Goal: Transaction & Acquisition: Register for event/course

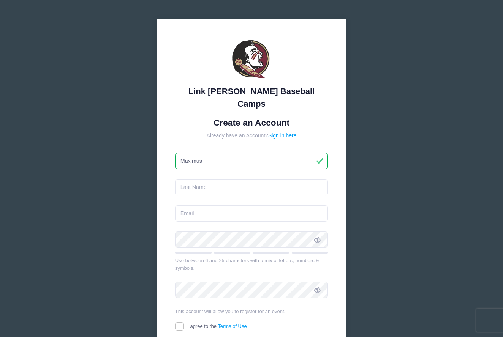
type input "Maximus"
type input "Boyer"
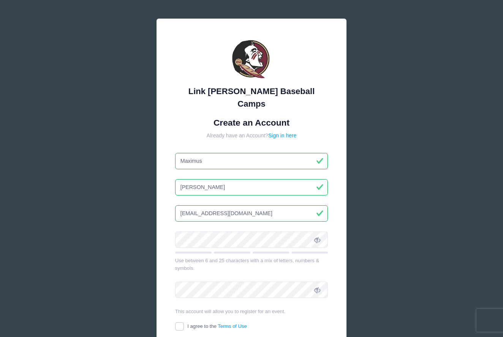
drag, startPoint x: 237, startPoint y: 202, endPoint x: 167, endPoint y: 209, distance: 69.9
click at [167, 209] on div "Link Jarrett Baseball Camps Create an Account Already have an Account? Sign in …" at bounding box center [251, 204] width 190 height 370
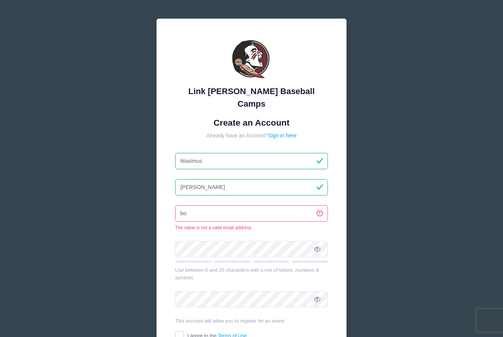
type input "b"
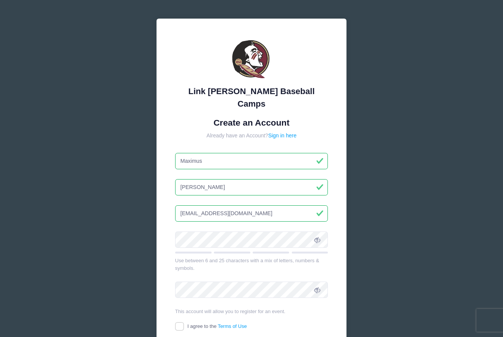
type input "maximusboyer@icloud.com"
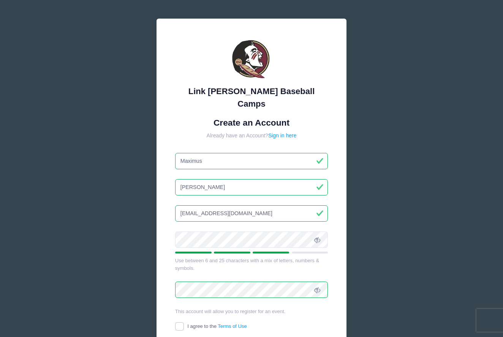
click at [181, 322] on input "I agree to the Terms of Use" at bounding box center [179, 326] width 9 height 9
checkbox input "true"
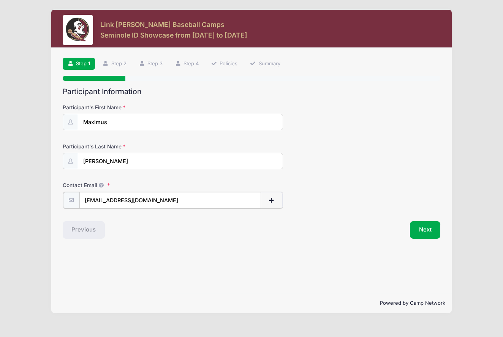
type input "[EMAIL_ADDRESS][DOMAIN_NAME]"
click at [427, 229] on button "Next" at bounding box center [425, 229] width 31 height 17
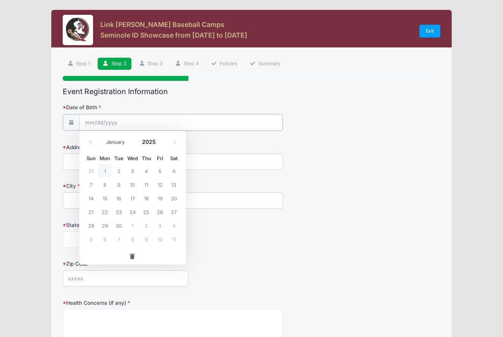
click at [224, 114] on div at bounding box center [173, 122] width 220 height 17
select select "9"
click at [158, 144] on span at bounding box center [160, 145] width 5 height 6
click at [161, 138] on span at bounding box center [160, 139] width 5 height 6
click at [159, 145] on span at bounding box center [160, 145] width 5 height 6
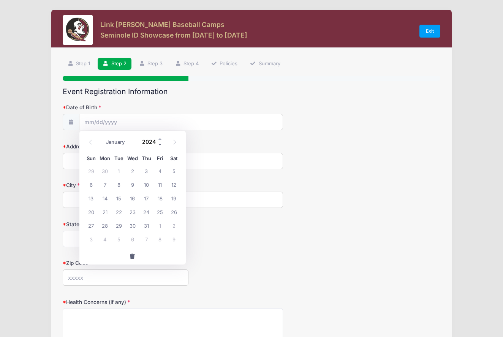
click at [159, 145] on span at bounding box center [160, 145] width 5 height 6
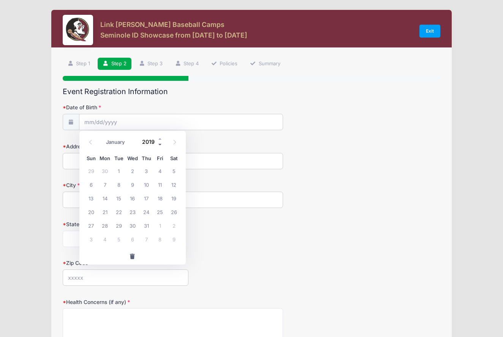
click at [159, 145] on span at bounding box center [160, 145] width 5 height 6
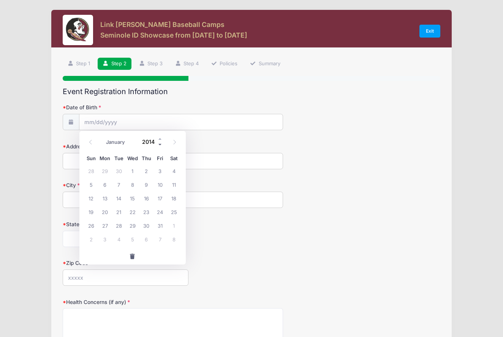
click at [159, 145] on span at bounding box center [160, 145] width 5 height 6
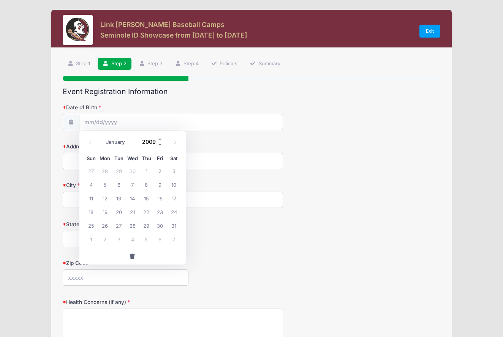
click at [159, 145] on span at bounding box center [160, 145] width 5 height 6
type input "2008"
click at [135, 223] on span "29" at bounding box center [133, 226] width 14 height 14
type input "10/29/2008"
type input "6050 sw 120 street"
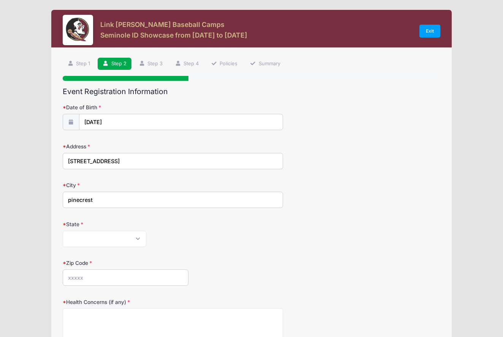
type input "pinecrest"
select select "FL"
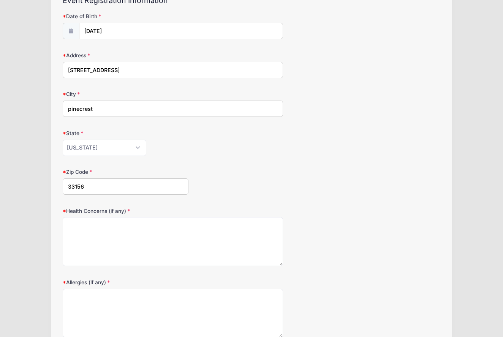
scroll to position [93, 0]
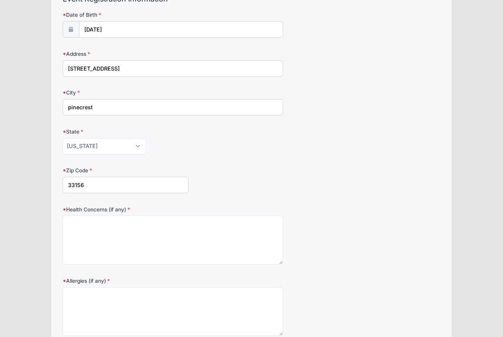
type input "33156"
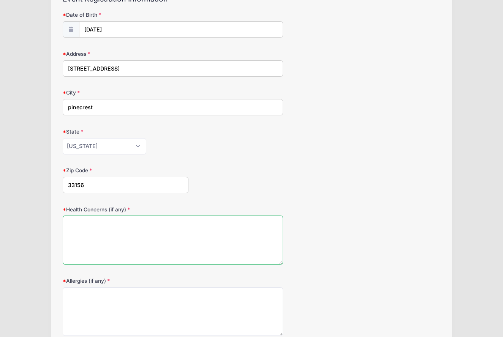
click at [91, 221] on textarea "Health Concerns (if any)" at bounding box center [173, 240] width 220 height 49
type textarea "none"
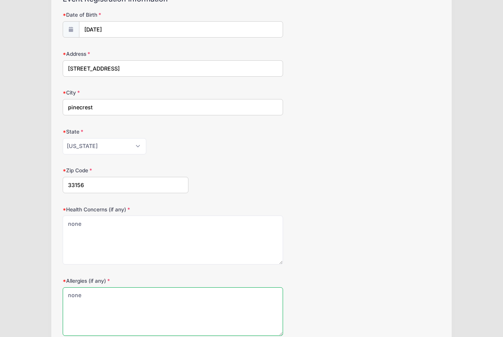
type textarea "none"
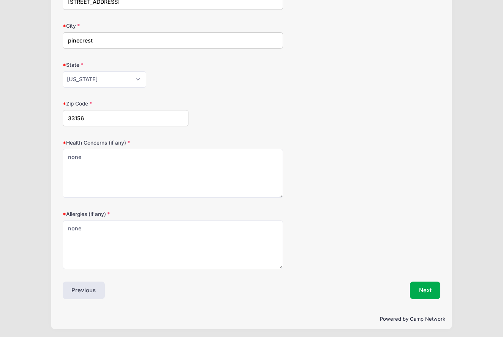
scroll to position [159, 0]
click at [424, 286] on button "Next" at bounding box center [425, 290] width 31 height 17
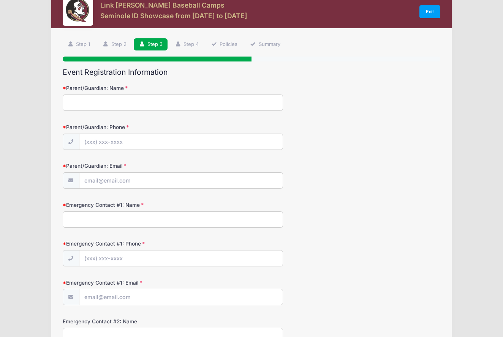
scroll to position [0, 0]
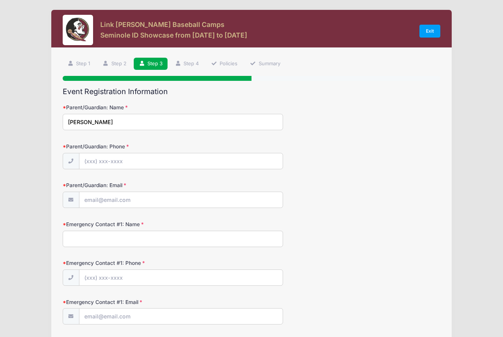
type input "Lourdes Boyer"
type input "(305) 218-5700"
type input "boyer1707@msn.com"
type input "lourdes boyer"
type input "(305) 218-5700"
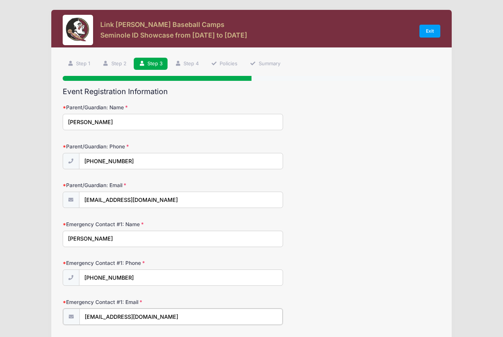
type input "boyer1707@msn.com"
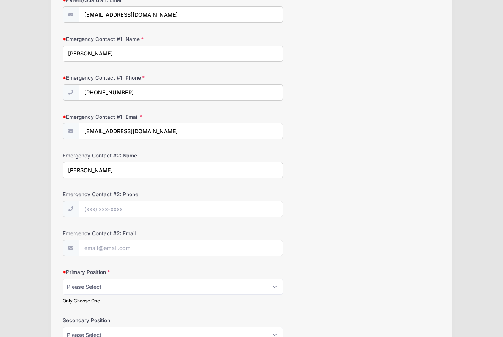
type input "eric boyer"
type input "(305) 218-8024"
type input "eboyer@qpwblaw.com"
select select "C"
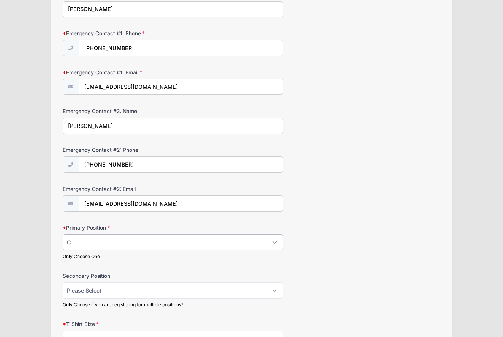
scroll to position [230, 0]
select select "OF"
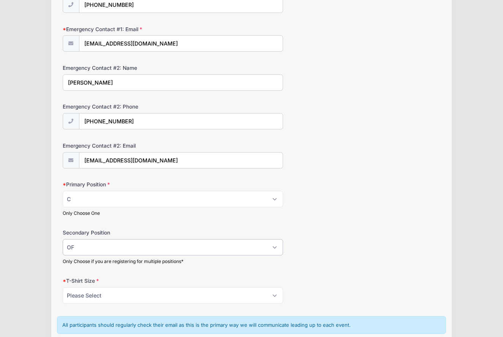
scroll to position [276, 0]
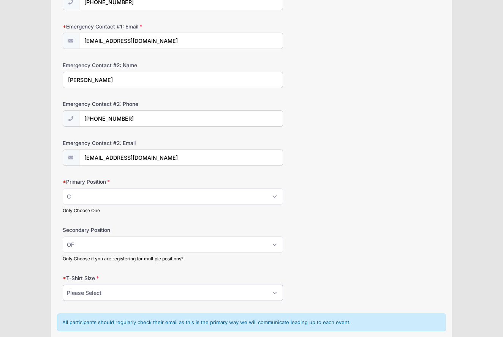
select select "L"
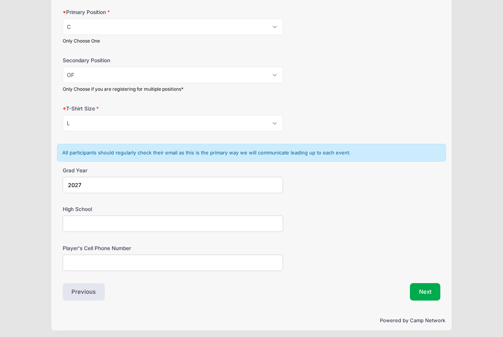
scroll to position [445, 0]
type input "2027"
click at [72, 219] on input "High School" at bounding box center [173, 224] width 220 height 16
click at [136, 221] on input "Rise Preparatory Academy/True North Classical Academy Baseball" at bounding box center [173, 224] width 220 height 16
type input "Rise Preparatory Academy Homeschool/True North Classical Academy Baseball"
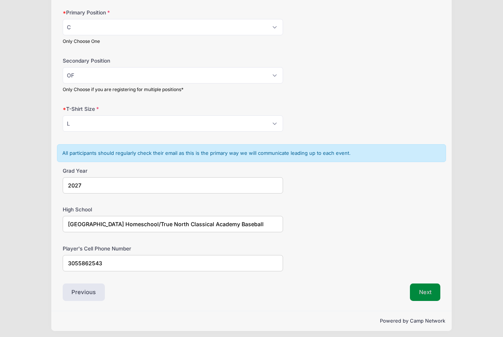
type input "3055862543"
click at [420, 286] on button "Next" at bounding box center [425, 292] width 31 height 17
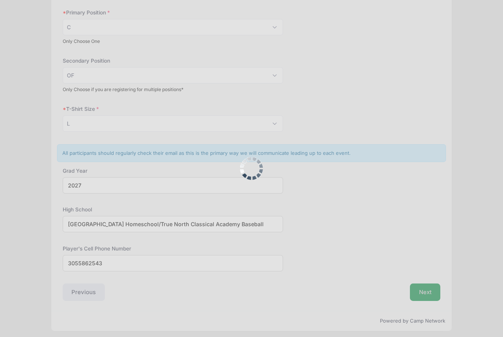
scroll to position [0, 0]
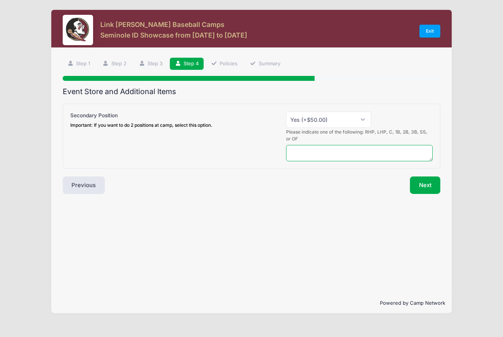
click at [405, 153] on textarea at bounding box center [359, 153] width 147 height 16
type textarea "C & OF"
click at [423, 183] on button "Next" at bounding box center [425, 185] width 31 height 17
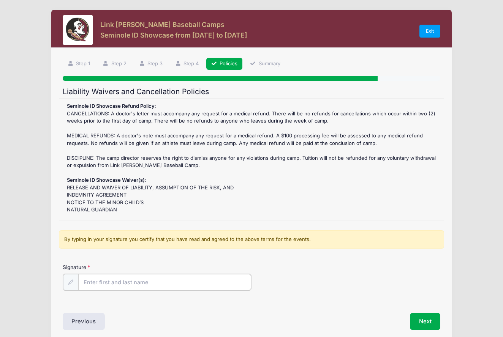
click at [120, 275] on input "Signature" at bounding box center [164, 282] width 173 height 16
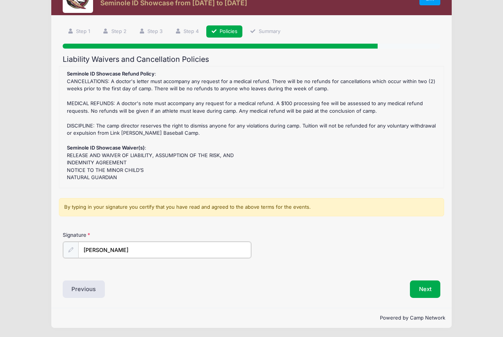
scroll to position [32, 0]
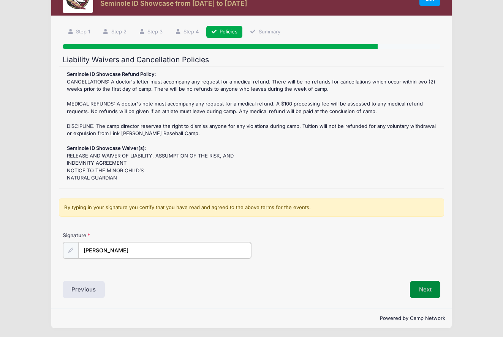
type input "Maximus Boyer"
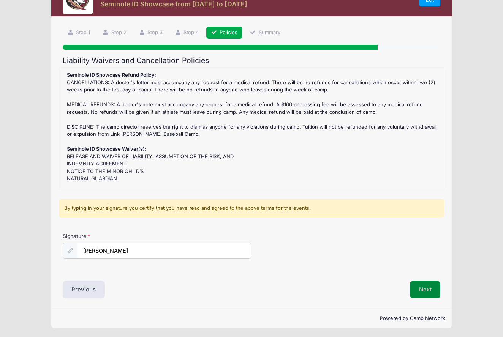
click at [423, 289] on button "Next" at bounding box center [425, 289] width 31 height 17
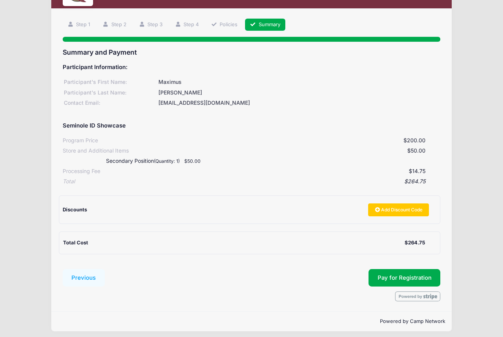
scroll to position [39, 0]
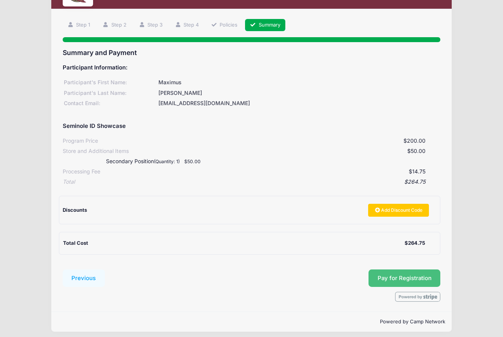
click at [390, 270] on button "Pay for Registration" at bounding box center [404, 278] width 72 height 17
